Goal: Find specific page/section: Find specific page/section

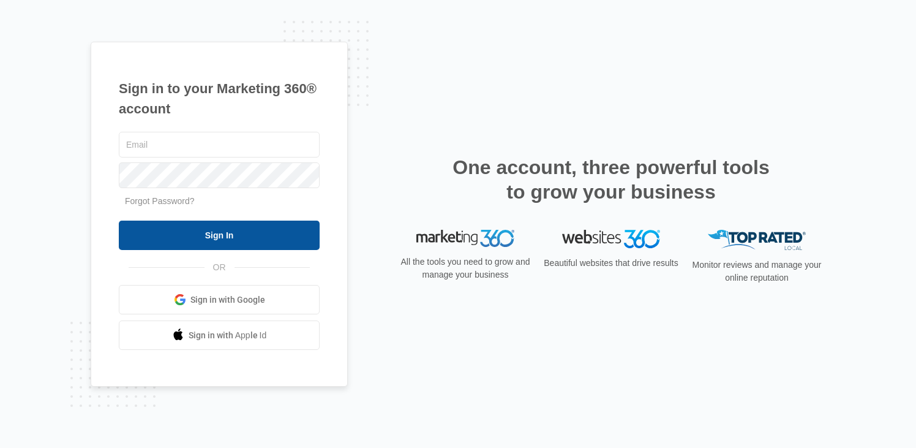
type input "[PERSON_NAME][EMAIL_ADDRESS][PERSON_NAME][DOMAIN_NAME]"
click at [223, 247] on input "Sign In" at bounding box center [219, 234] width 201 height 29
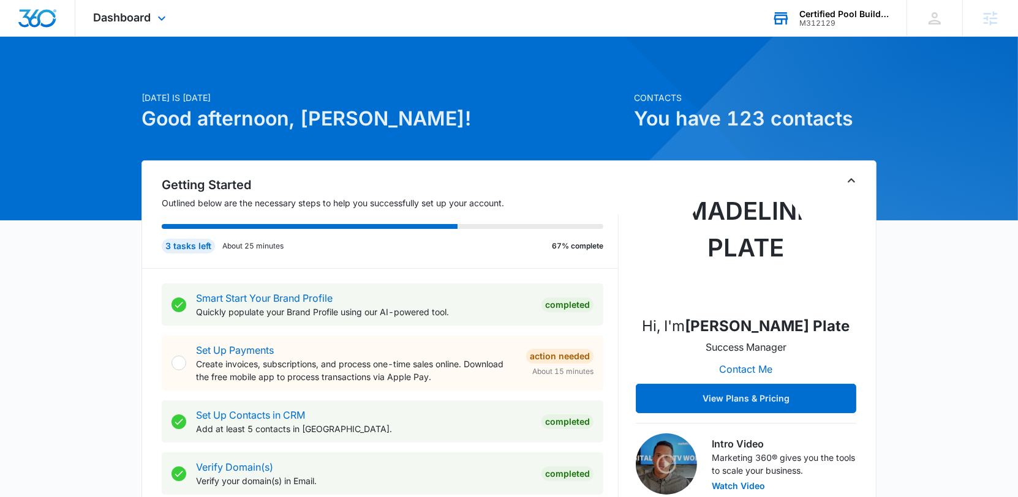
click at [806, 23] on div "M312129" at bounding box center [843, 23] width 89 height 9
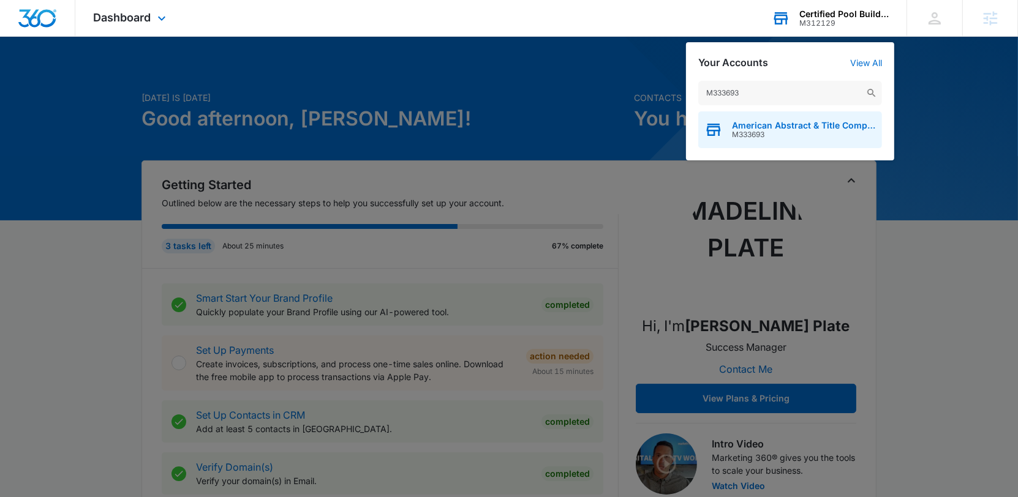
type input "M333693"
click at [812, 125] on span "American Abstract & Title Company" at bounding box center [804, 126] width 144 height 10
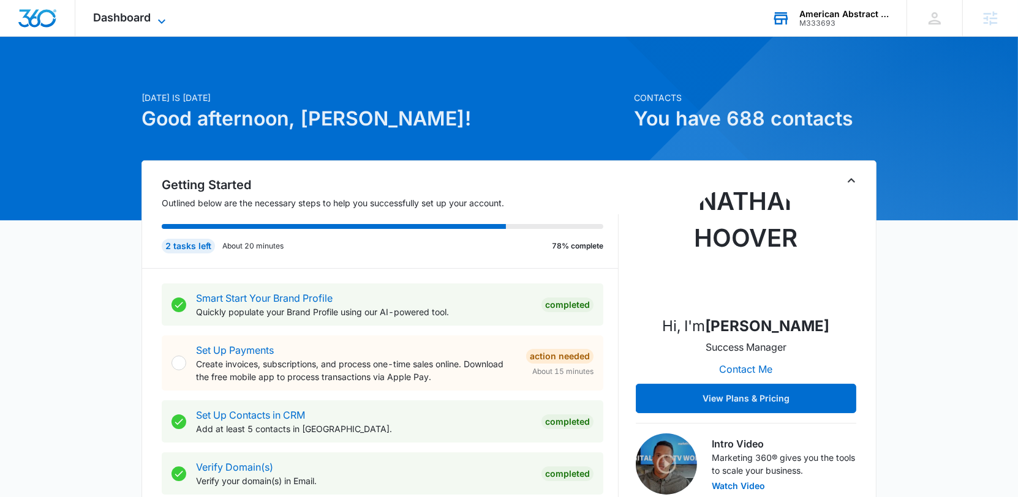
click at [167, 23] on icon at bounding box center [161, 21] width 15 height 15
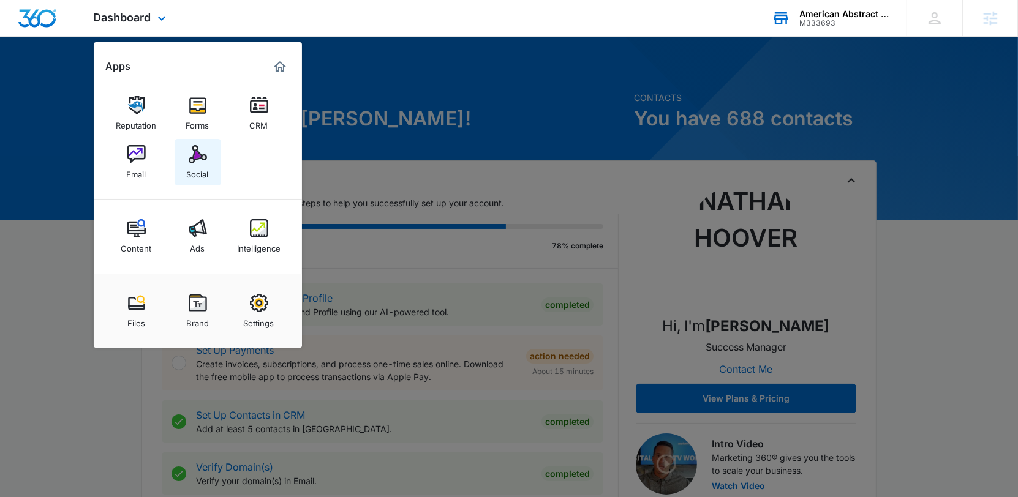
click at [205, 157] on img at bounding box center [198, 154] width 18 height 18
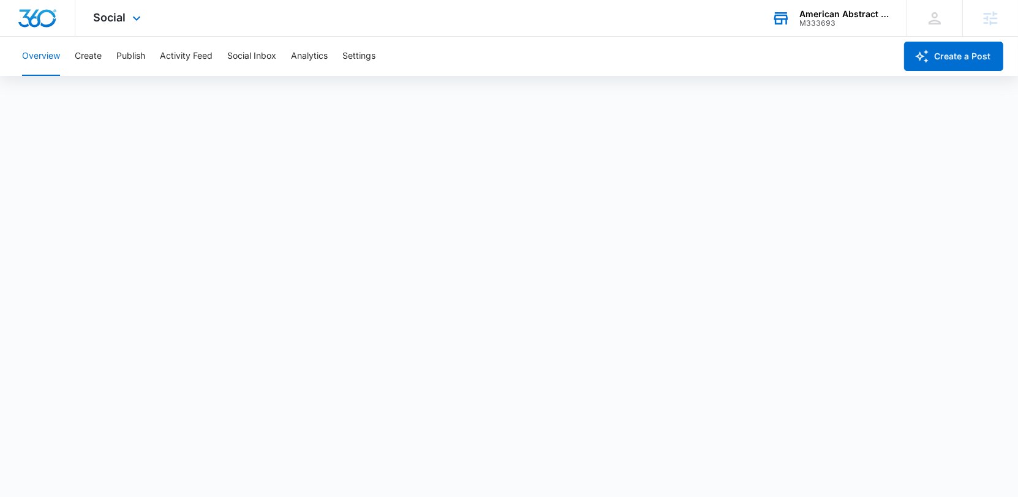
scroll to position [4, 0]
click at [193, 56] on button "Activity Feed" at bounding box center [186, 56] width 53 height 39
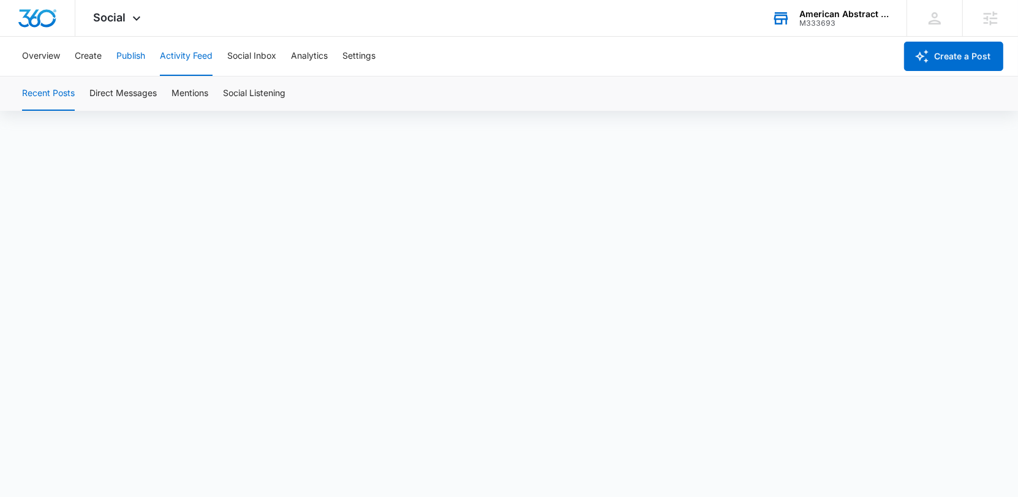
click at [132, 53] on button "Publish" at bounding box center [130, 56] width 29 height 39
click at [94, 97] on button "Schedules" at bounding box center [94, 94] width 42 height 34
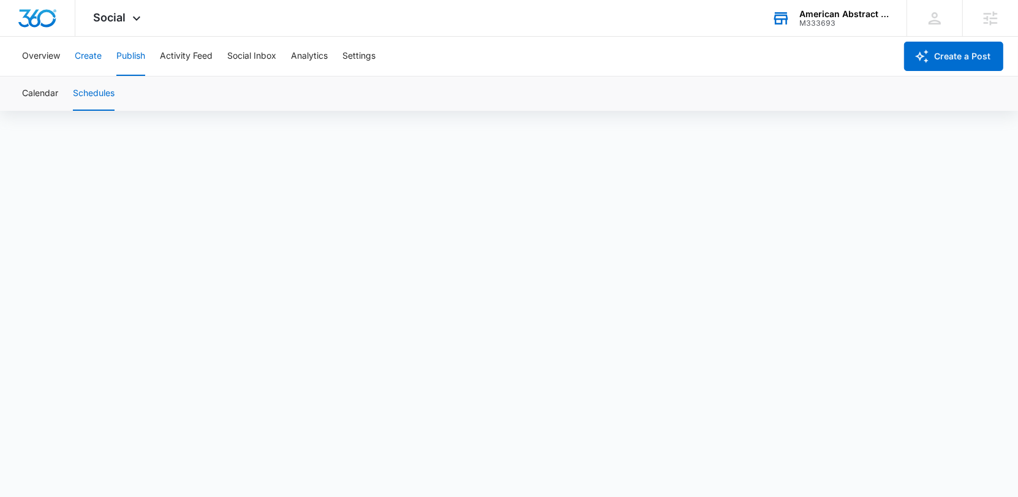
click at [93, 56] on button "Create" at bounding box center [88, 56] width 27 height 39
click at [129, 100] on button "Approvals" at bounding box center [119, 94] width 41 height 34
click at [133, 22] on icon at bounding box center [136, 21] width 15 height 15
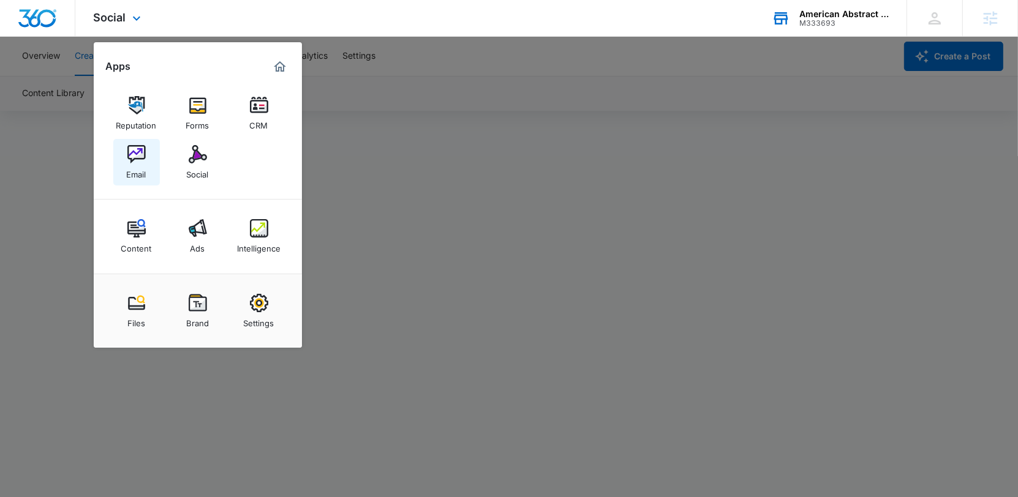
click at [140, 169] on div "Email" at bounding box center [137, 171] width 20 height 16
